Goal: Find specific page/section: Find specific page/section

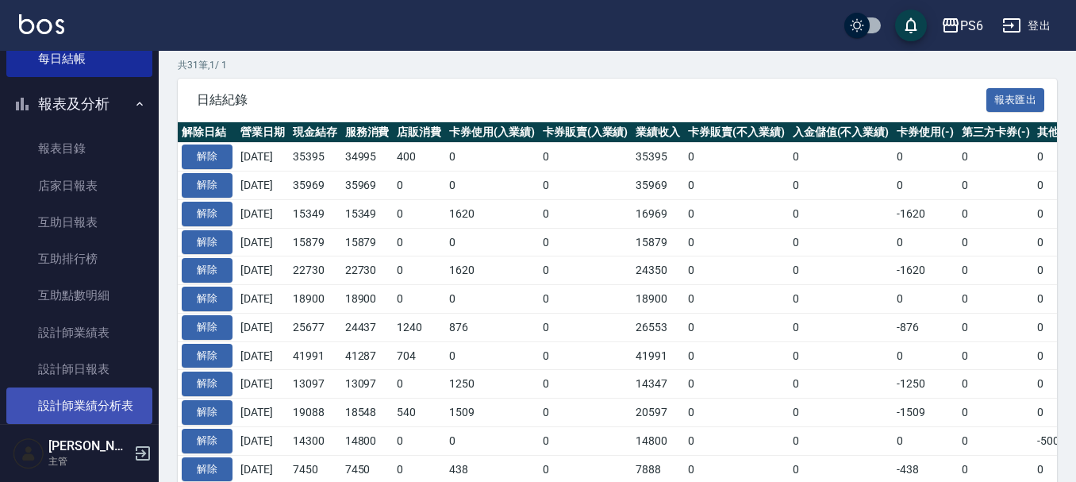
scroll to position [238, 0]
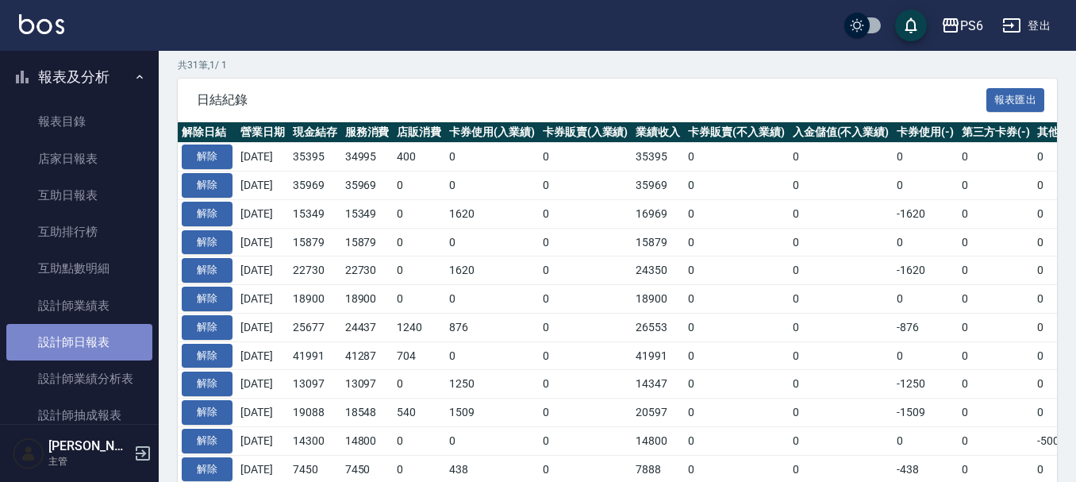
click at [87, 344] on link "設計師日報表" at bounding box center [79, 342] width 146 height 37
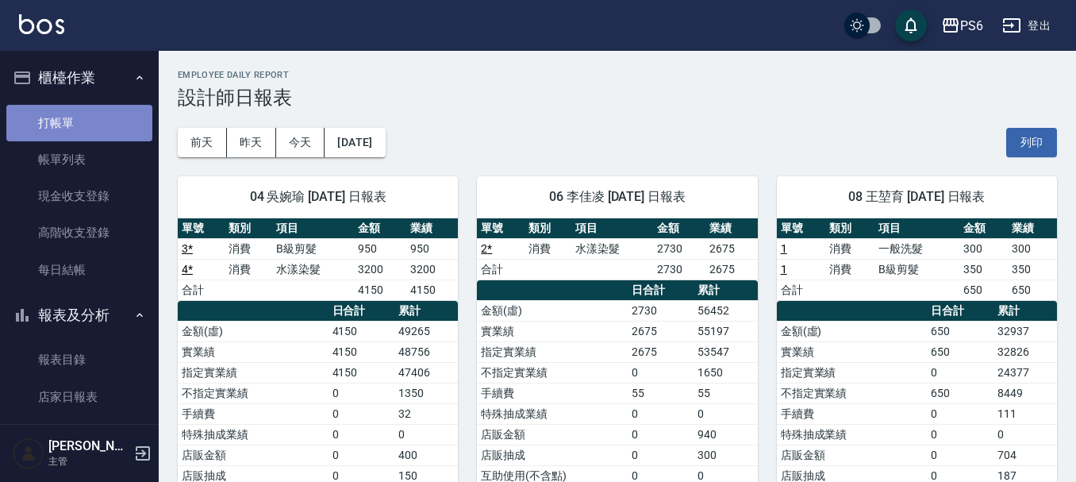
click at [85, 120] on link "打帳單" at bounding box center [79, 123] width 146 height 37
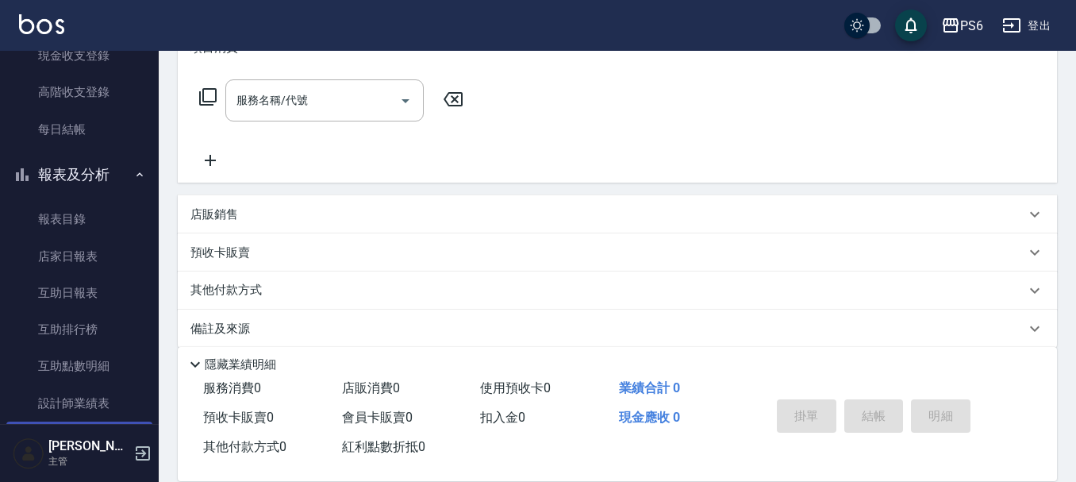
scroll to position [317, 0]
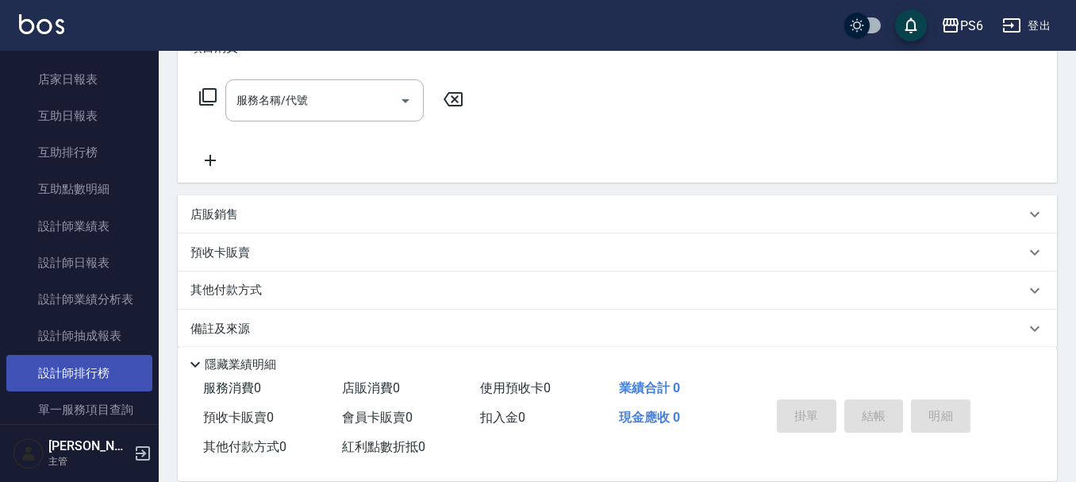
click at [106, 381] on link "設計師排行榜" at bounding box center [79, 373] width 146 height 37
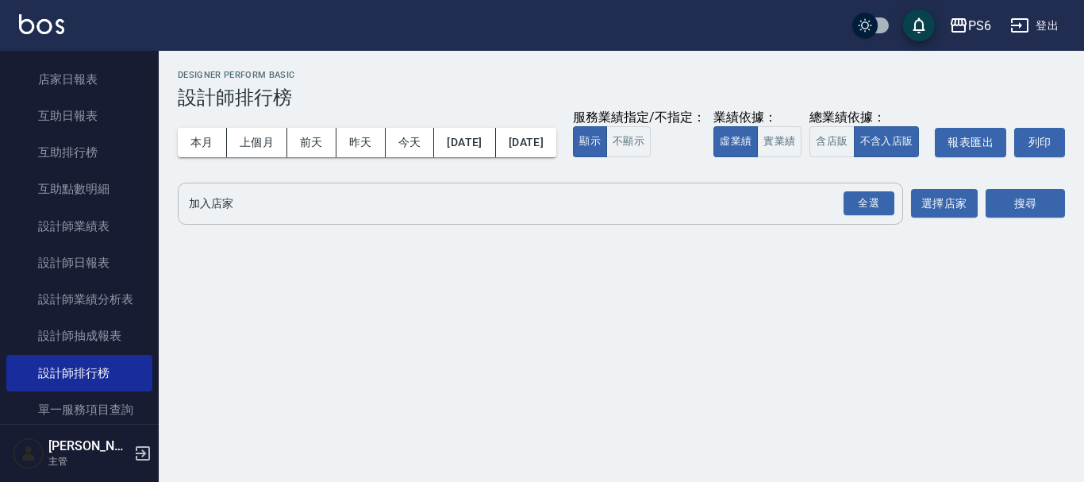
click at [875, 216] on div "全選" at bounding box center [869, 203] width 51 height 25
click at [1025, 219] on button "搜尋" at bounding box center [1025, 204] width 79 height 29
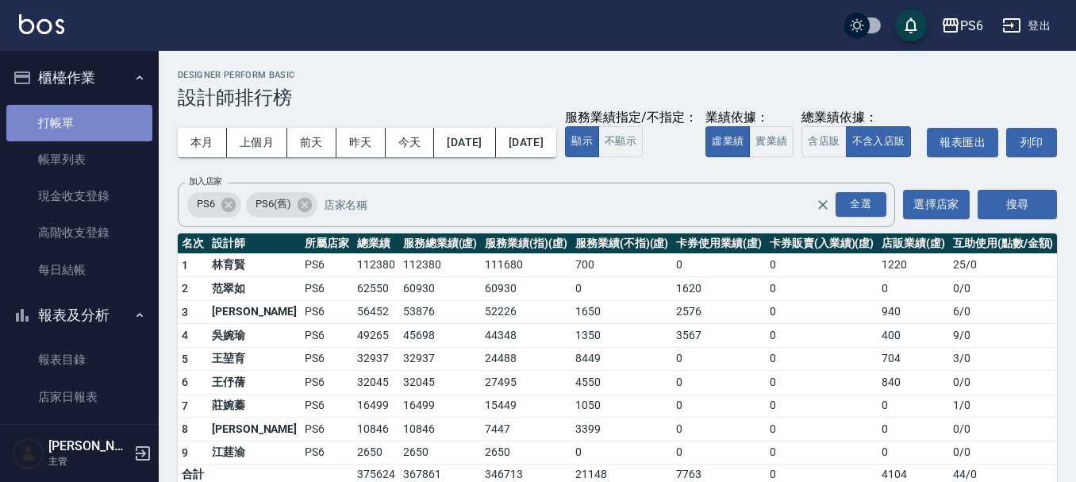
click at [85, 125] on link "打帳單" at bounding box center [79, 123] width 146 height 37
